Goal: Task Accomplishment & Management: Manage account settings

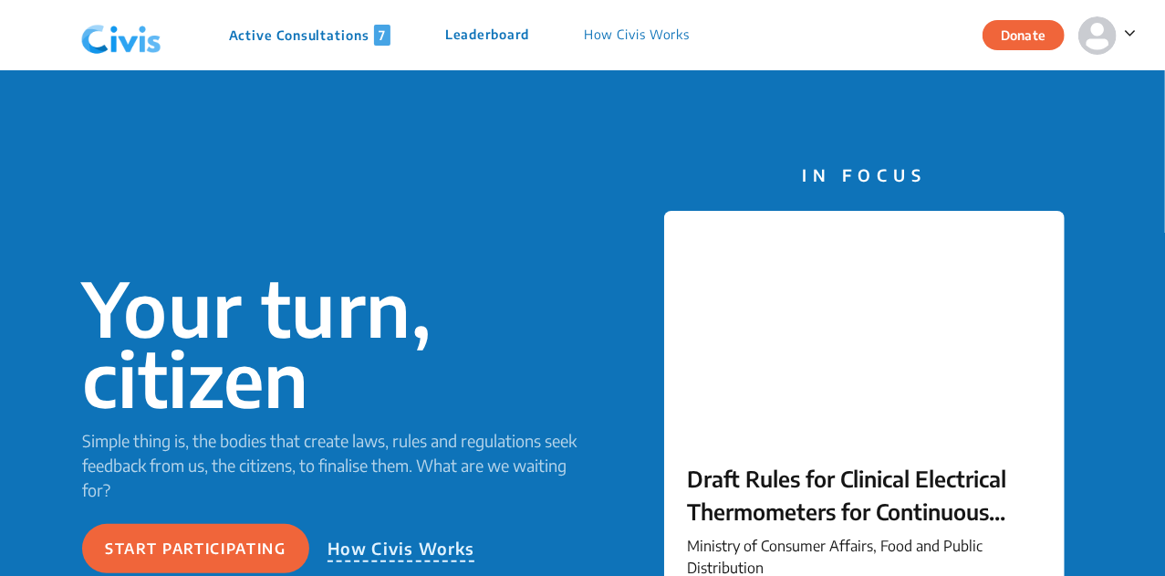
click at [1093, 41] on img at bounding box center [1097, 35] width 38 height 38
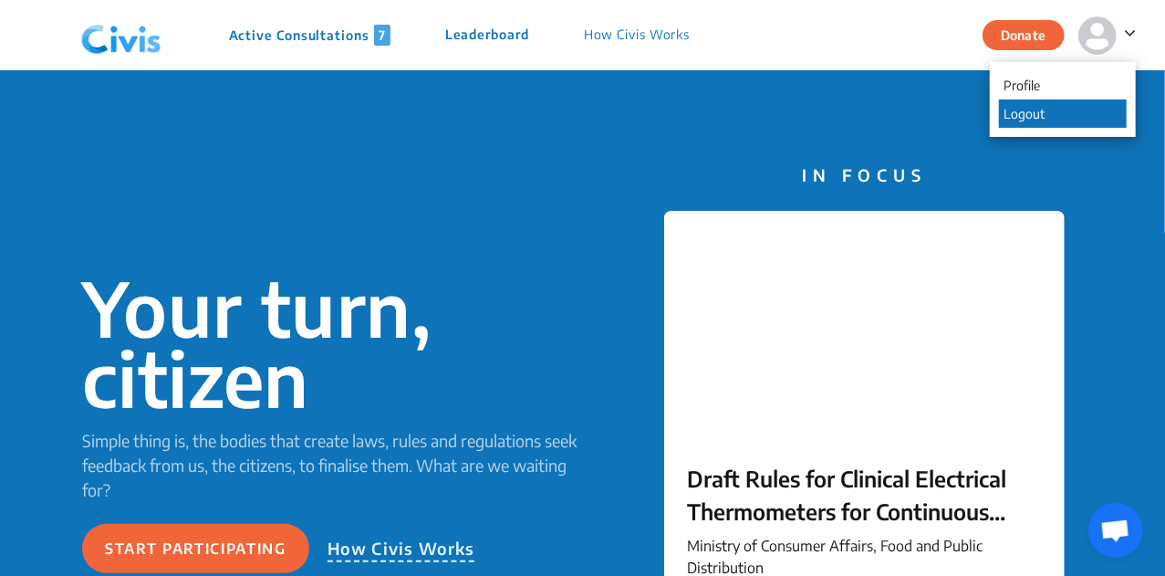
click at [1056, 105] on p "Logout" at bounding box center [1063, 113] width 128 height 28
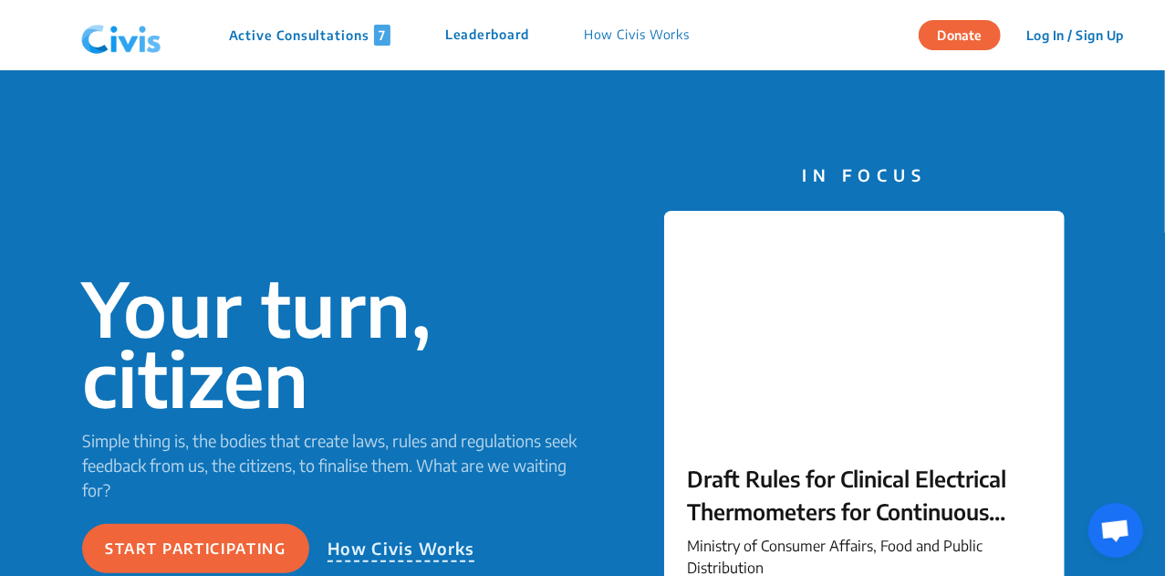
click at [338, 26] on p "Active Consultations 7" at bounding box center [309, 35] width 161 height 21
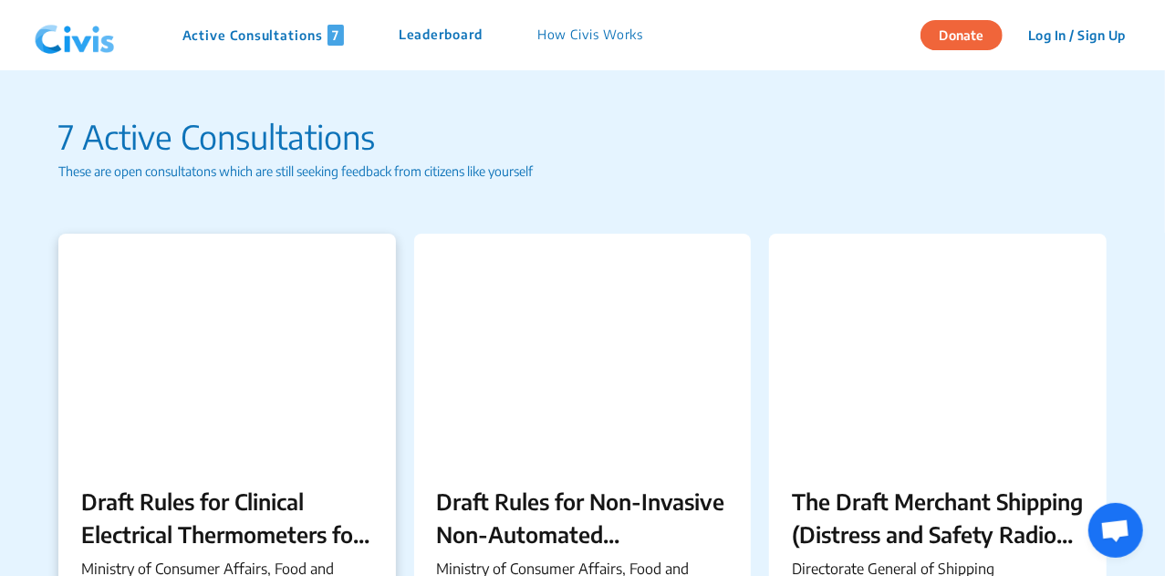
click at [242, 327] on div at bounding box center [226, 347] width 337 height 228
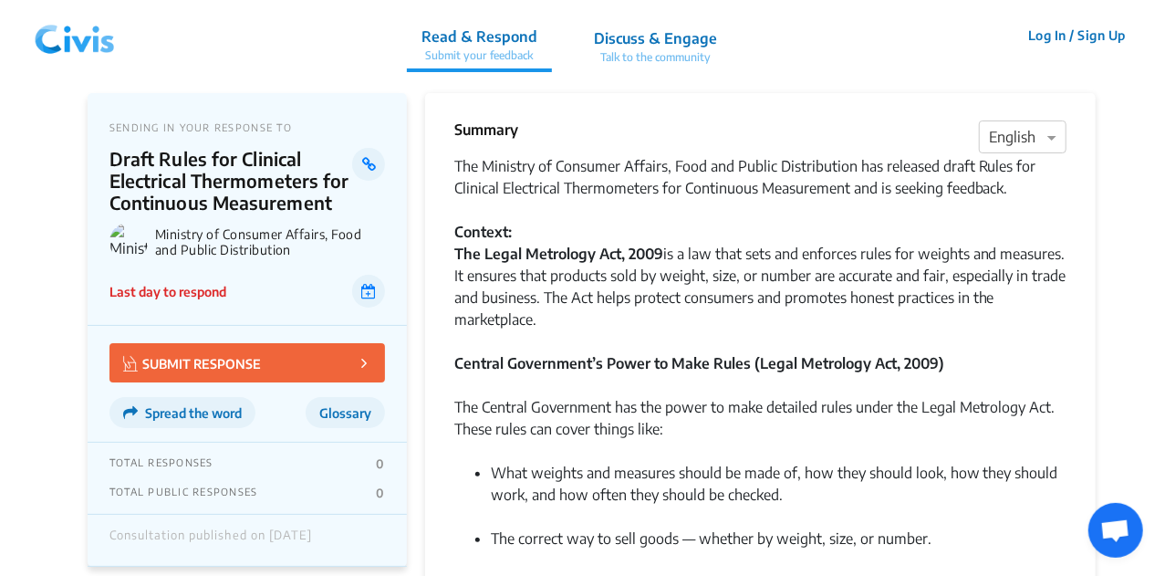
click at [1069, 31] on button "Log In / Sign Up" at bounding box center [1076, 35] width 121 height 28
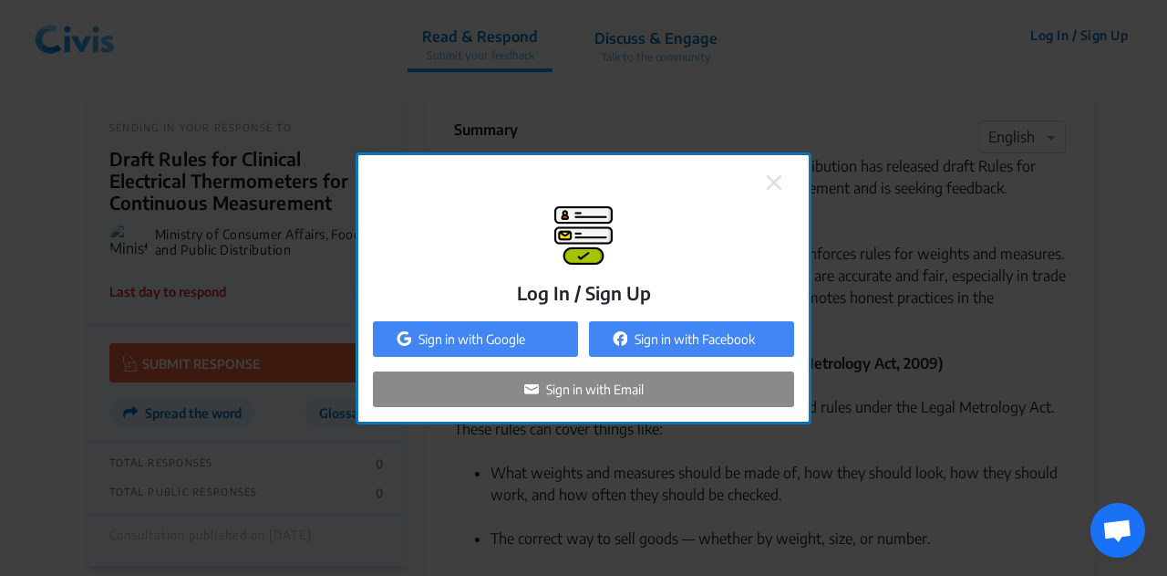
click at [561, 385] on p "Sign in with Email" at bounding box center [595, 388] width 98 height 19
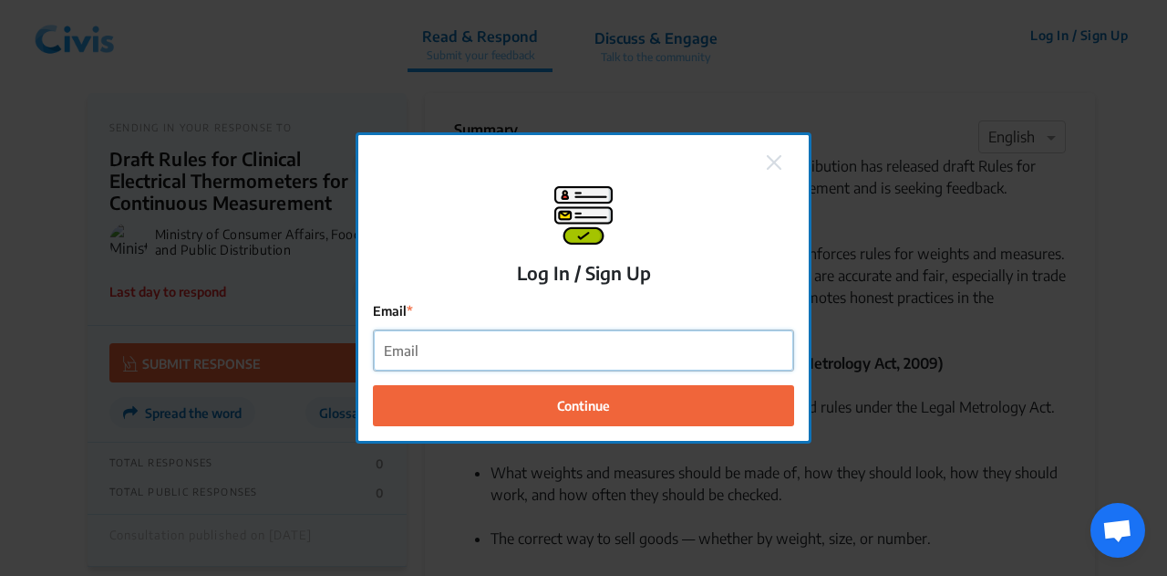
click at [462, 336] on input "Email" at bounding box center [584, 350] width 420 height 41
click at [430, 342] on input "[EMAIL_ADDRESS][DOMAIN_NAME]" at bounding box center [584, 350] width 420 height 41
click at [435, 344] on input "[EMAIL_ADDRESS][DOMAIN_NAME]" at bounding box center [584, 350] width 420 height 41
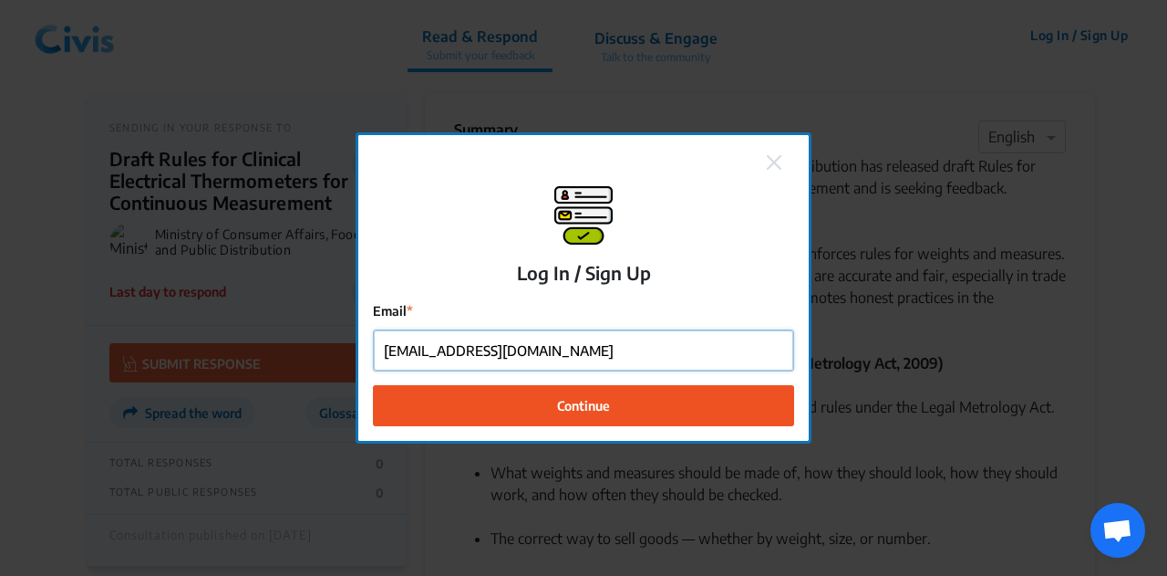
type input "[EMAIL_ADDRESS][DOMAIN_NAME]"
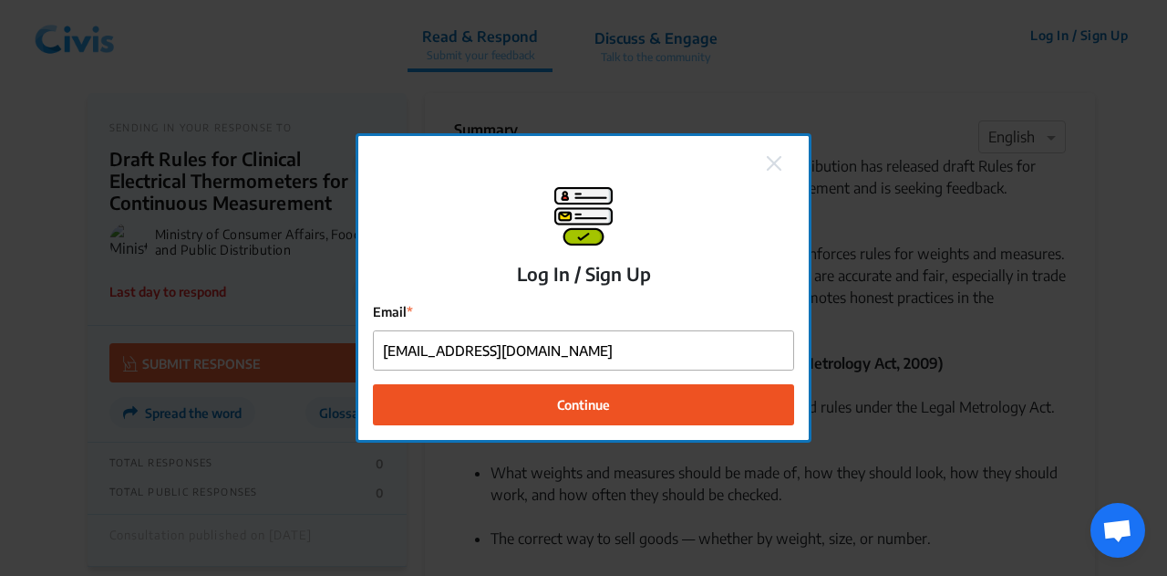
click at [606, 399] on span "Continue" at bounding box center [583, 404] width 53 height 19
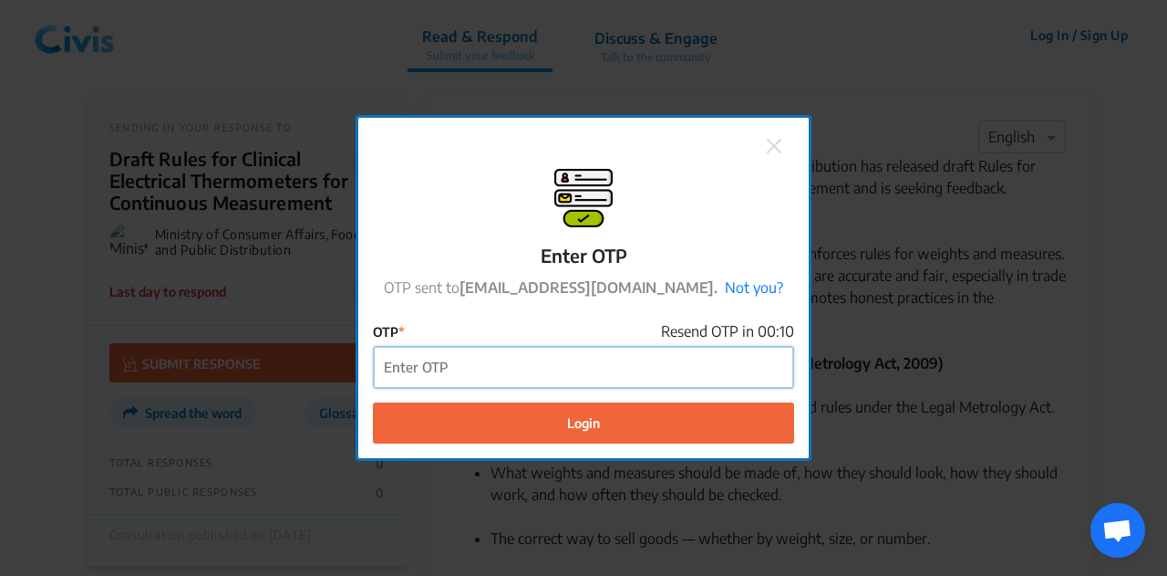
click at [573, 369] on input "OTP" at bounding box center [584, 367] width 420 height 41
type input "168638"
click at [373, 402] on button "Login" at bounding box center [583, 422] width 421 height 41
